Goal: Transaction & Acquisition: Subscribe to service/newsletter

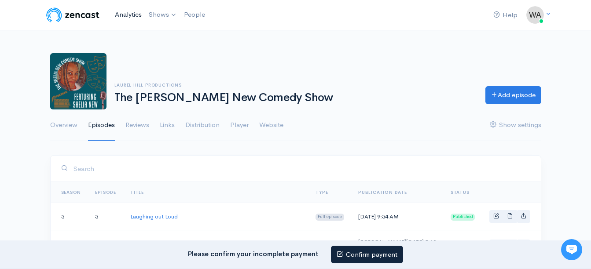
click at [141, 12] on link "Analytics" at bounding box center [128, 14] width 34 height 19
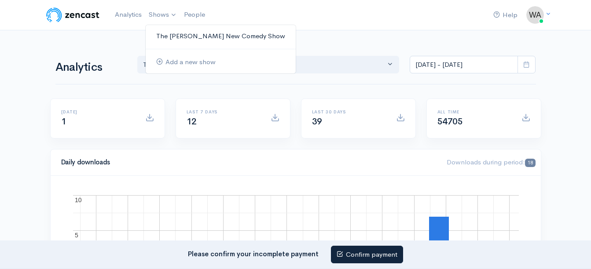
click at [183, 37] on link "The [PERSON_NAME] New Comedy Show" at bounding box center [221, 36] width 150 height 15
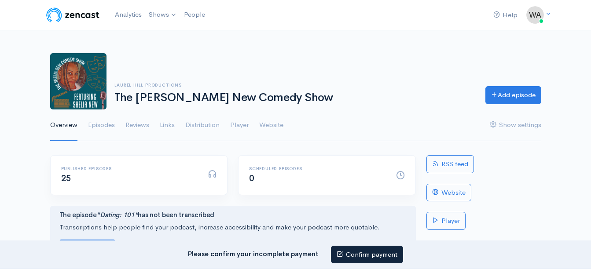
drag, startPoint x: 183, startPoint y: 37, endPoint x: 138, endPoint y: 33, distance: 45.5
click at [138, 33] on div "Help Notifications View all Your profile Team settings Default team Current Log…" at bounding box center [295, 182] width 591 height 365
drag, startPoint x: 356, startPoint y: 250, endPoint x: 351, endPoint y: 254, distance: 6.0
click at [351, 254] on link "Confirm payment" at bounding box center [367, 255] width 72 height 18
